Goal: Transaction & Acquisition: Obtain resource

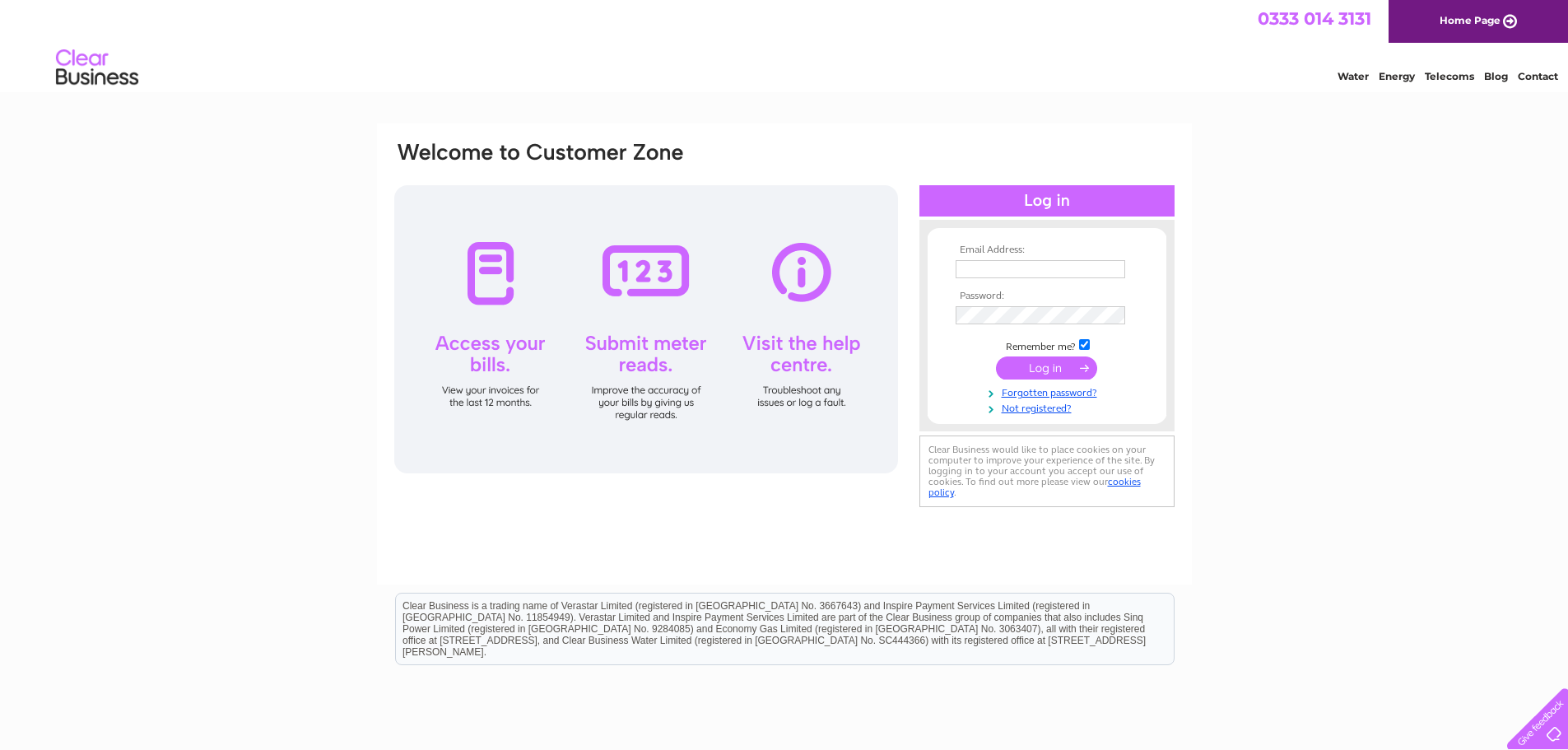
click at [1048, 266] on input "text" at bounding box center [1040, 268] width 170 height 18
type input "[PERSON_NAME][EMAIL_ADDRESS][PERSON_NAME][DOMAIN_NAME]"
drag, startPoint x: 1037, startPoint y: 357, endPoint x: 1047, endPoint y: 367, distance: 14.1
click at [1040, 360] on td at bounding box center [1048, 368] width 191 height 31
click at [1048, 367] on input "submit" at bounding box center [1047, 368] width 101 height 23
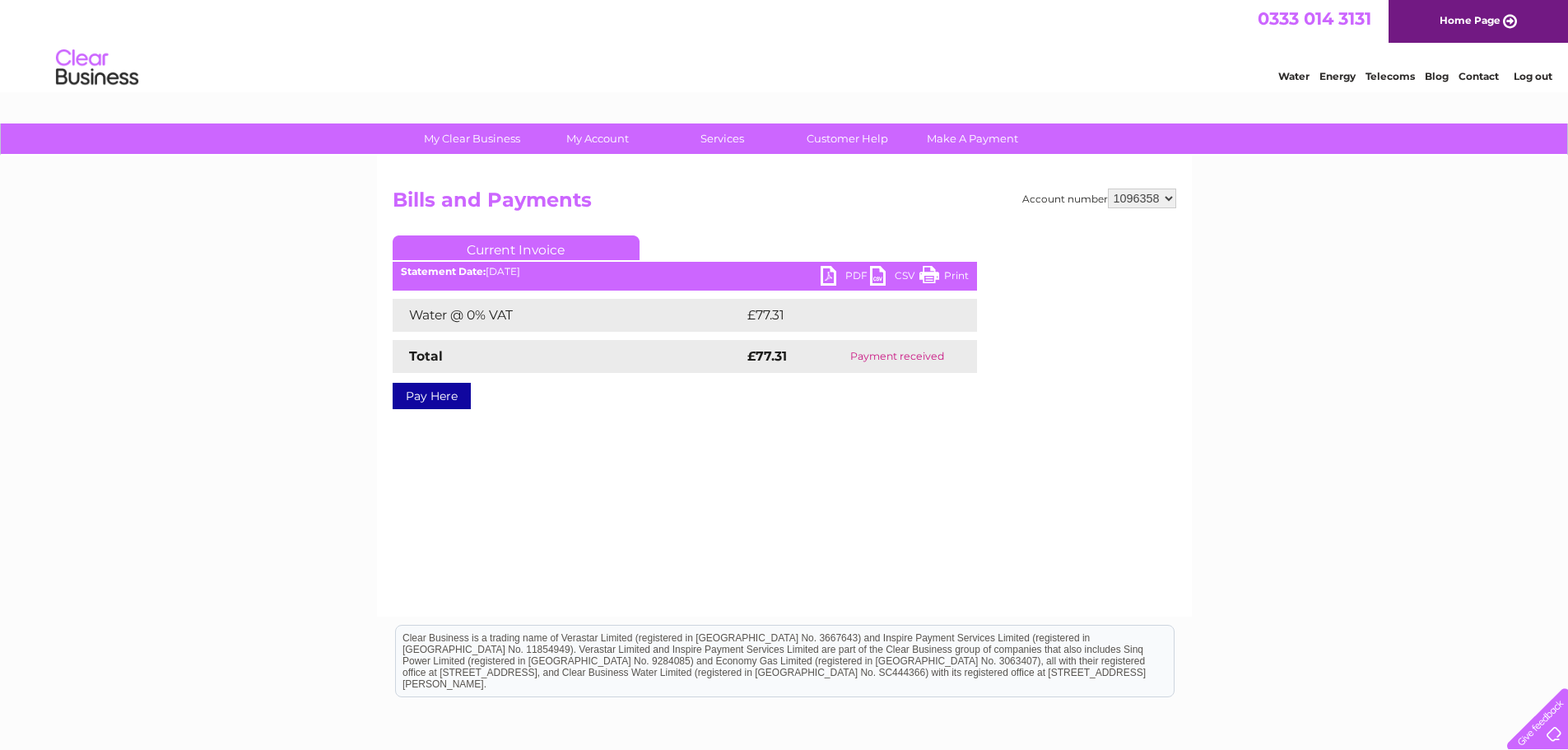
click at [535, 245] on link "Current Invoice" at bounding box center [516, 248] width 247 height 24
click at [574, 263] on ul "Current Invoice" at bounding box center [685, 250] width 584 height 30
click at [568, 251] on link "Current Invoice" at bounding box center [516, 248] width 247 height 24
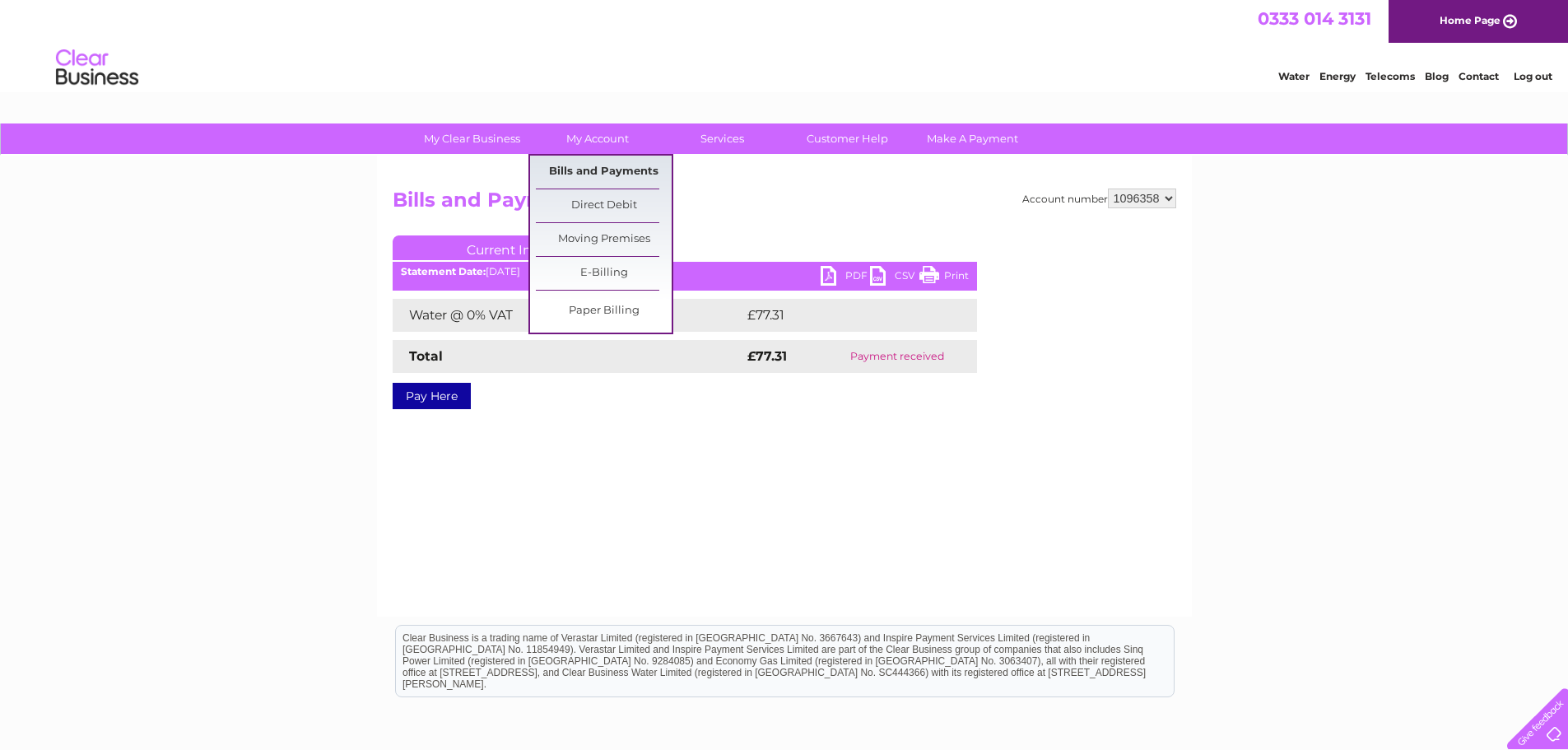
click at [604, 167] on link "Bills and Payments" at bounding box center [603, 172] width 136 height 33
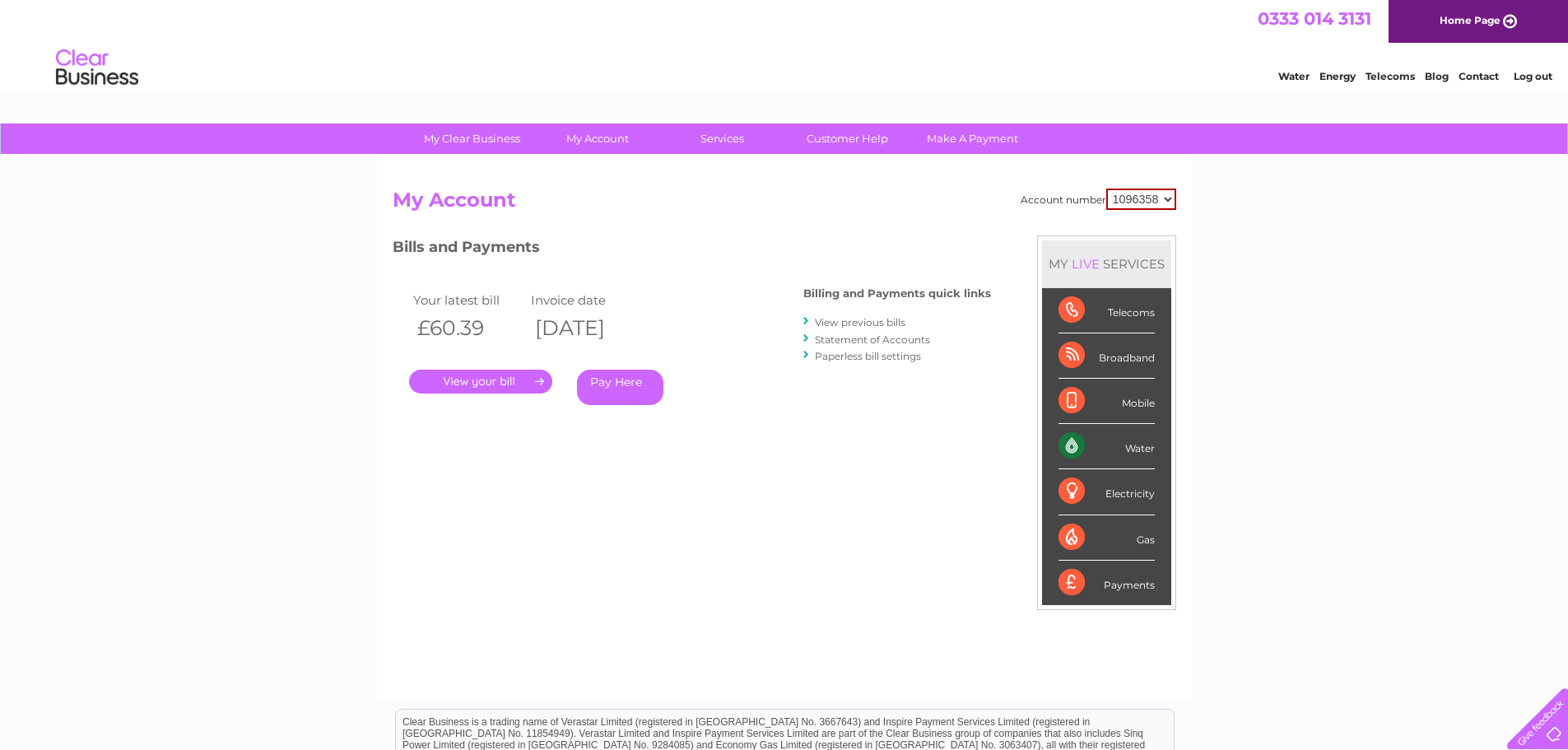
click at [432, 389] on link "." at bounding box center [480, 381] width 143 height 23
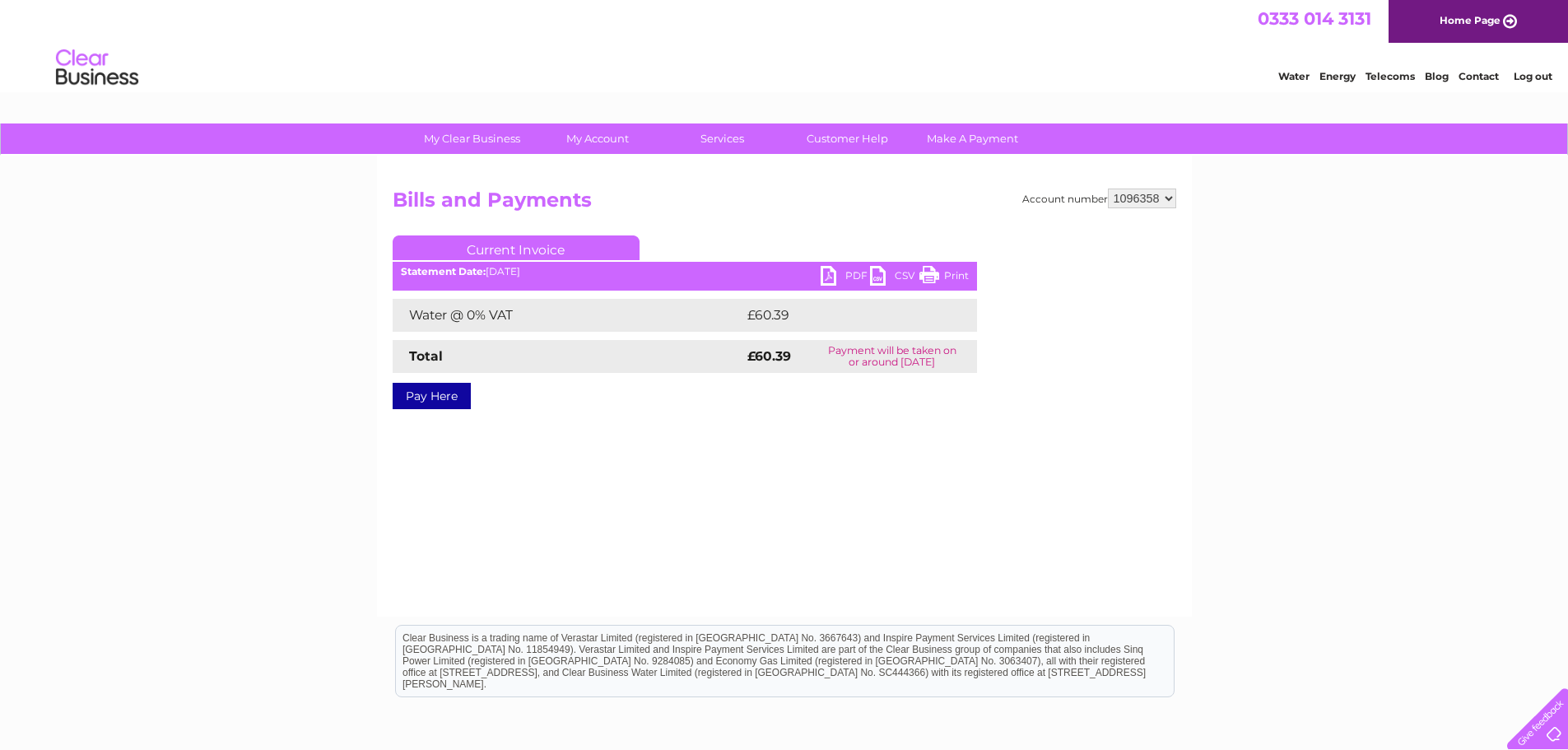
click at [837, 285] on link "PDF" at bounding box center [845, 277] width 50 height 23
